Goal: Navigation & Orientation: Find specific page/section

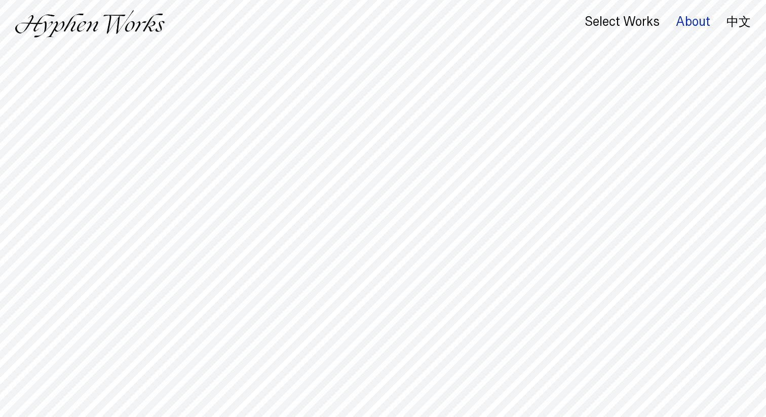
click at [685, 22] on div "About" at bounding box center [693, 22] width 34 height 14
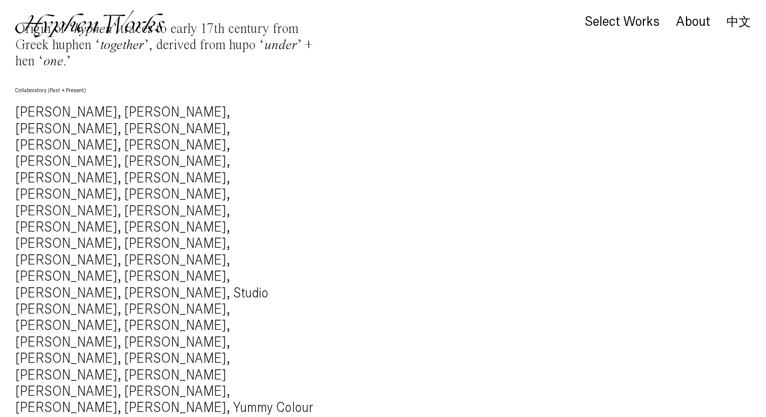
scroll to position [1051, 0]
